Goal: Transaction & Acquisition: Book appointment/travel/reservation

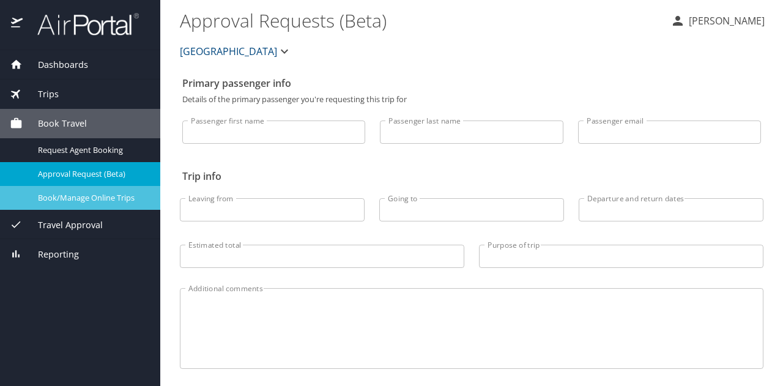
click at [93, 194] on span "Book/Manage Online Trips" at bounding box center [92, 198] width 108 height 12
click at [99, 196] on span "Book/Manage Online Trips" at bounding box center [92, 198] width 108 height 12
click at [89, 200] on span "Book/Manage Online Trips" at bounding box center [92, 198] width 108 height 12
